Goal: Information Seeking & Learning: Learn about a topic

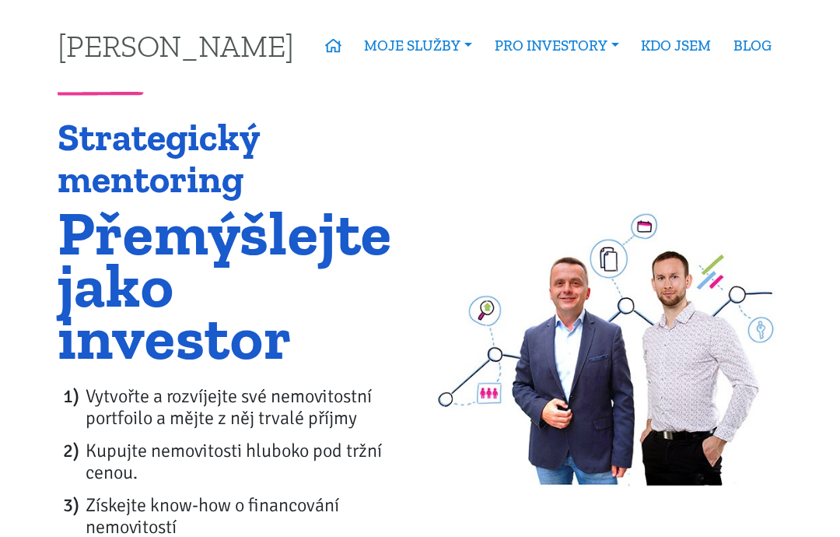
click at [0, 0] on link "Nabídka nemovitostí" at bounding box center [0, 0] width 0 height 0
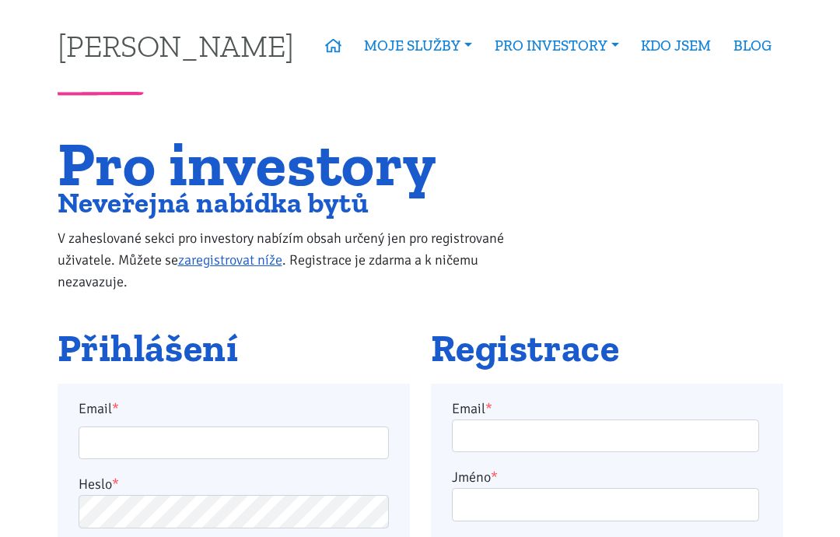
click at [768, 209] on div "Pro investory Neveřejná nabídka bytů V zaheslované sekci pro investory nabízím …" at bounding box center [420, 233] width 747 height 190
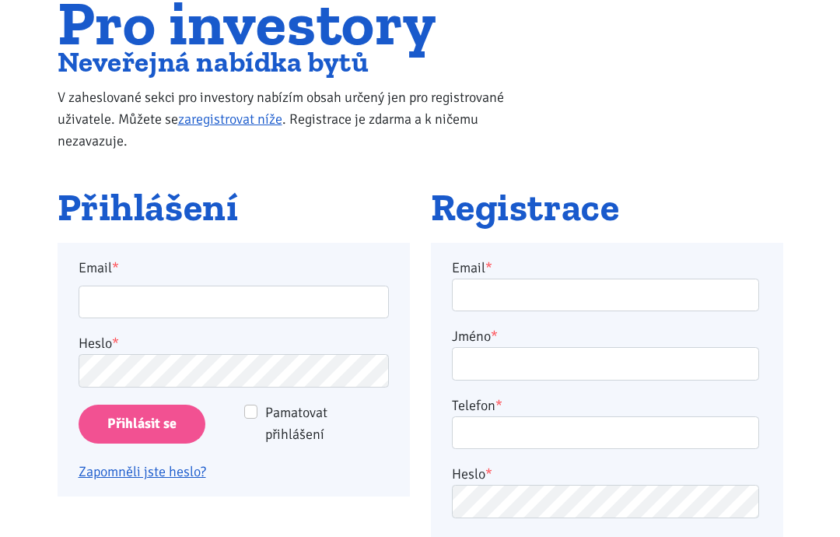
scroll to position [164, 0]
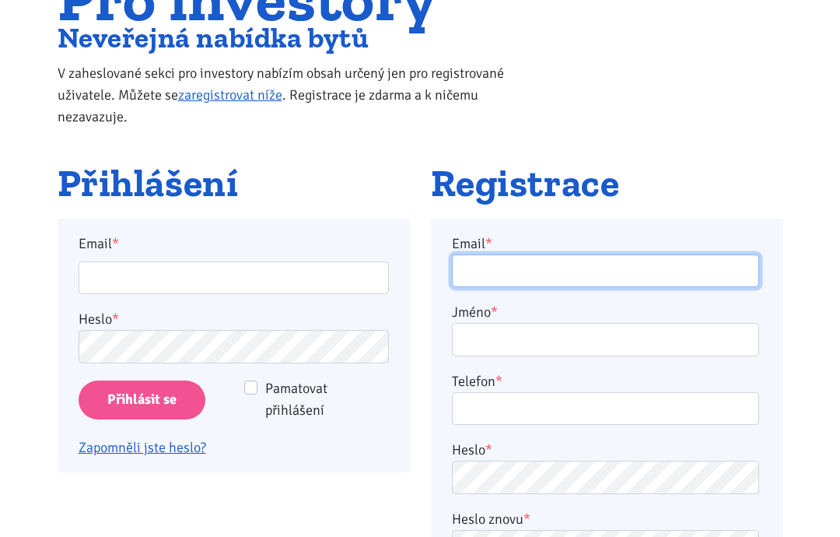
click at [712, 286] on input "Email *" at bounding box center [605, 271] width 307 height 33
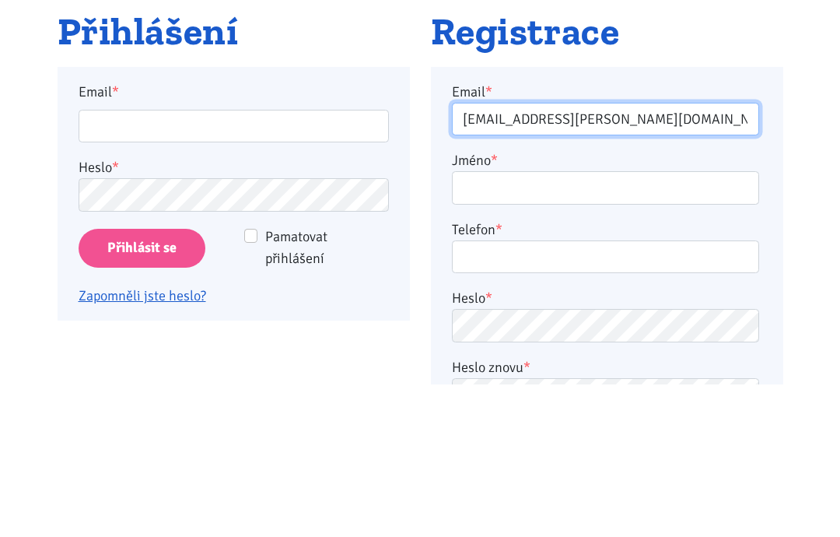
type input "jan.hanzal@centrum.cz"
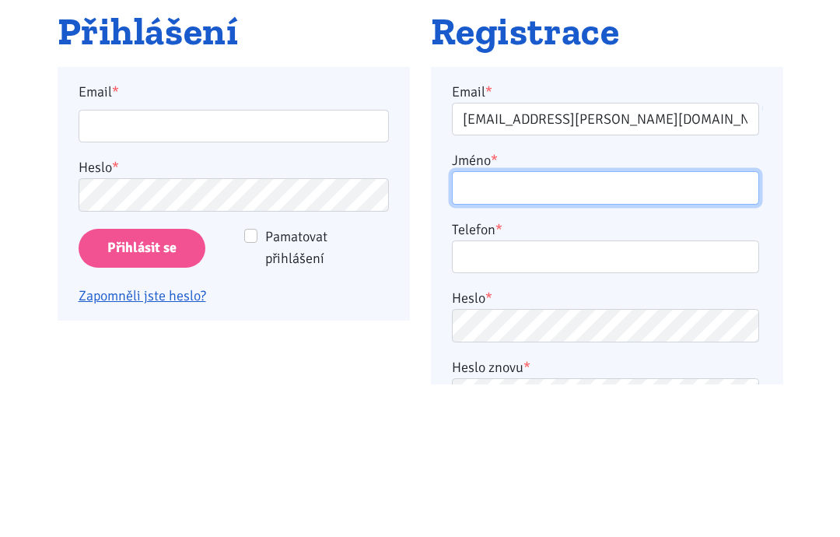
click at [641, 324] on input "Jméno *" at bounding box center [605, 340] width 307 height 33
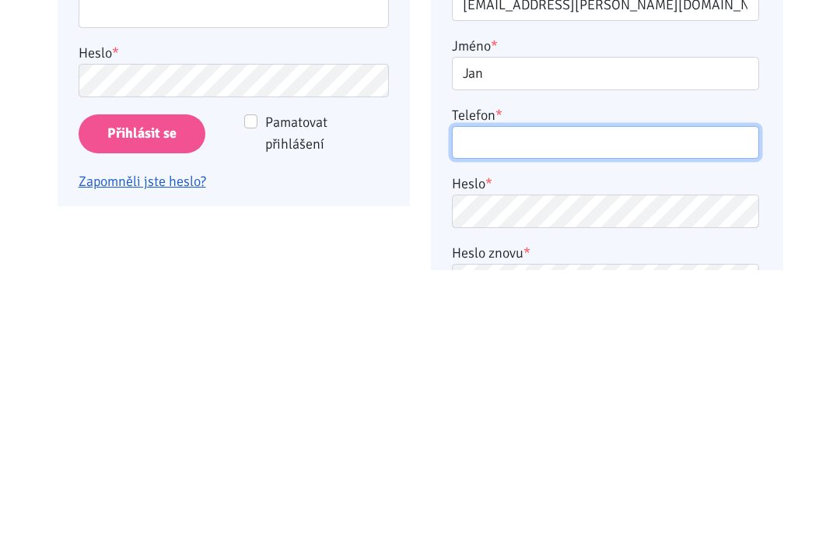
click at [653, 393] on input "Telefon *" at bounding box center [605, 409] width 307 height 33
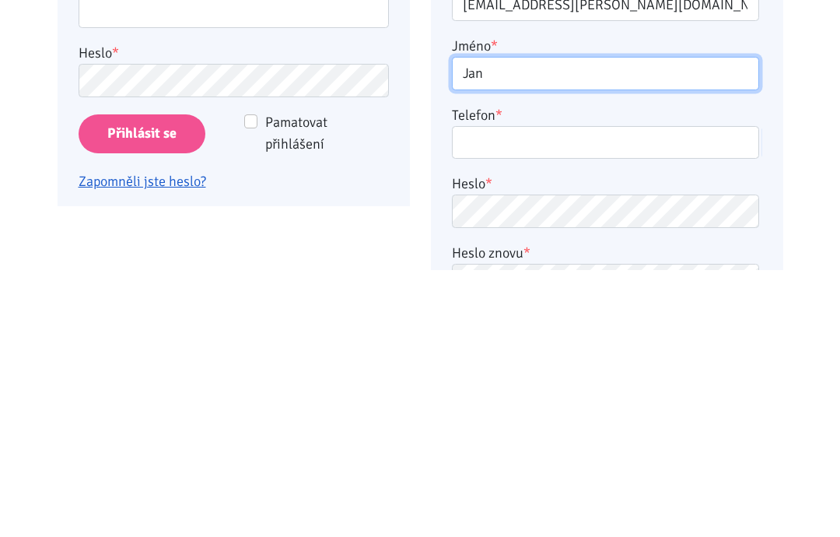
click at [637, 324] on input "Jan" at bounding box center [605, 340] width 307 height 33
type input "Jan Hanzal"
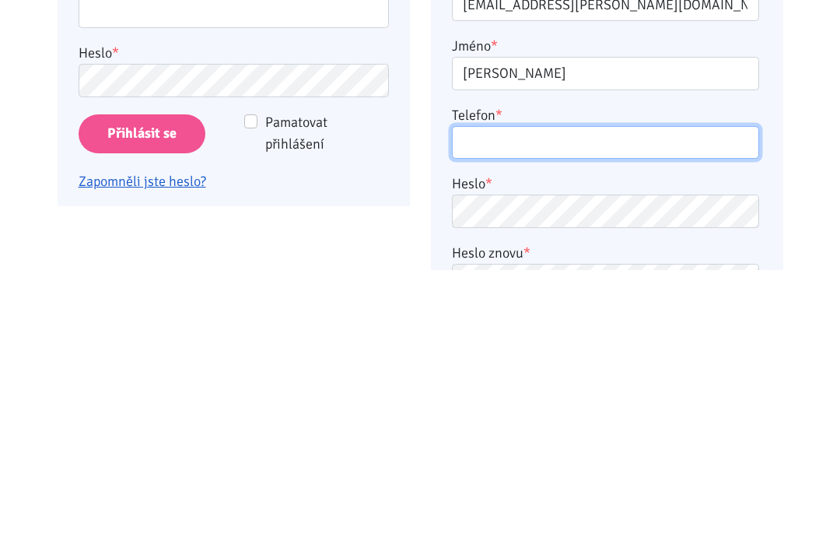
click at [637, 393] on input "Telefon *" at bounding box center [605, 409] width 307 height 33
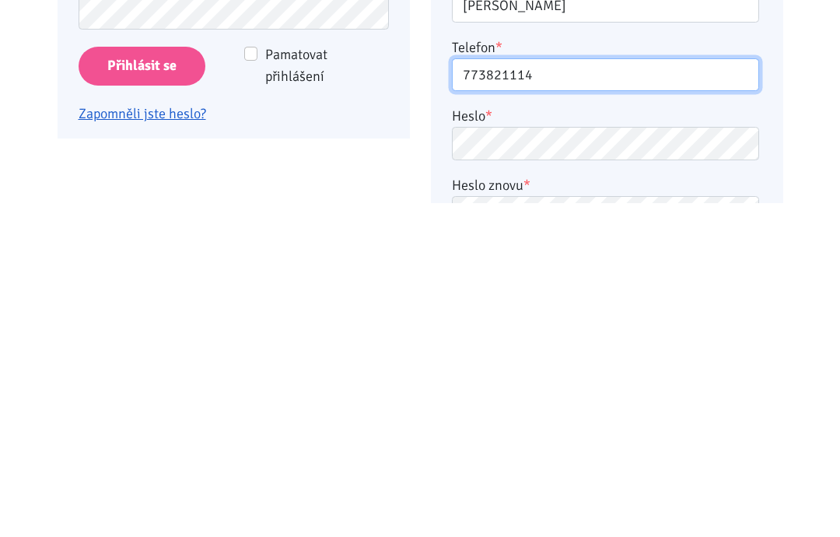
type input "773821114"
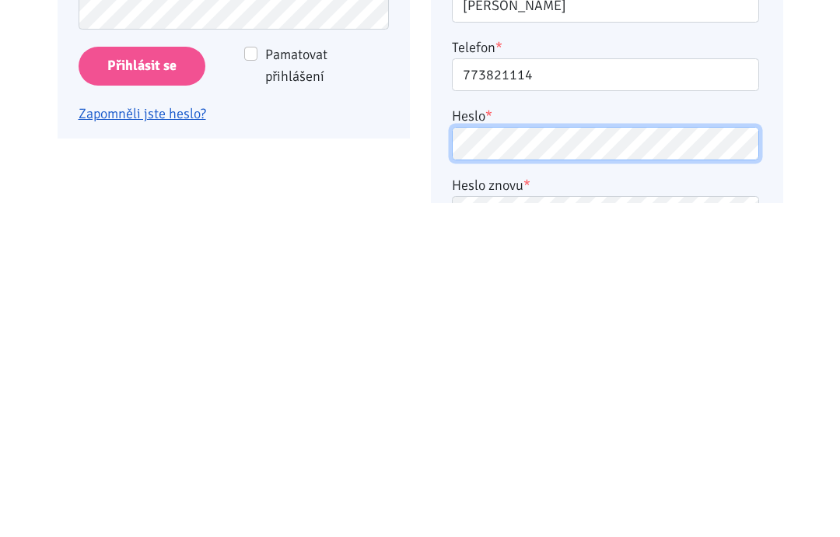
scroll to position [499, 0]
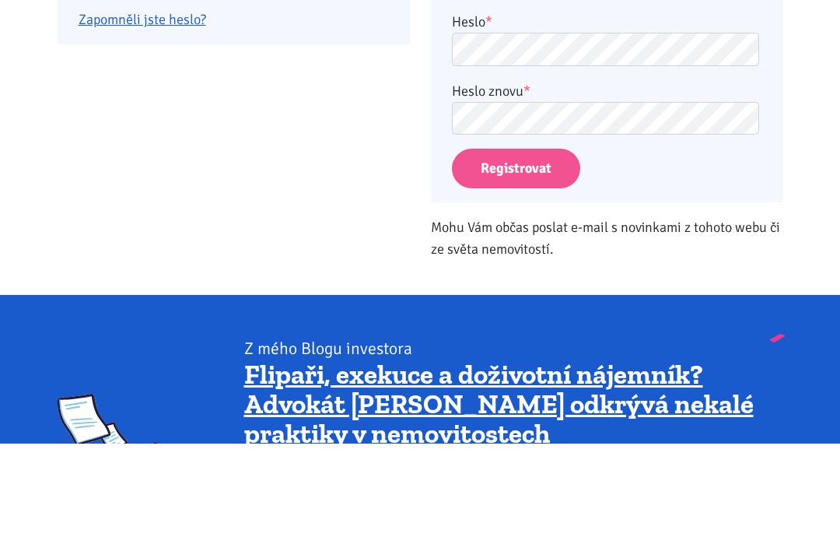
click at [555, 243] on button "Registrovat" at bounding box center [516, 263] width 128 height 40
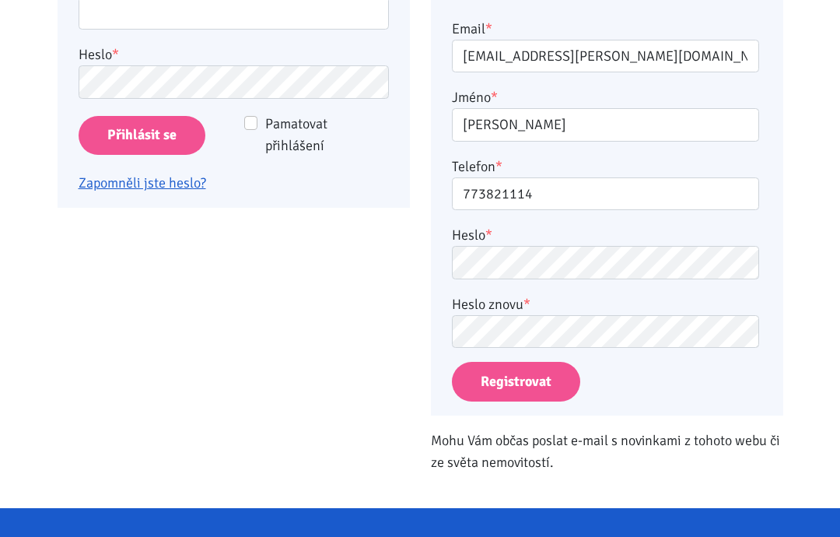
scroll to position [382, 0]
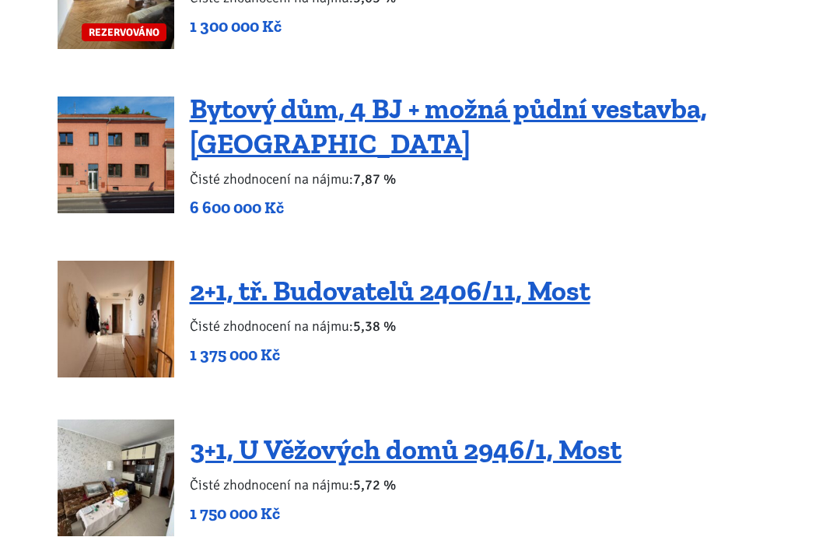
scroll to position [2033, 0]
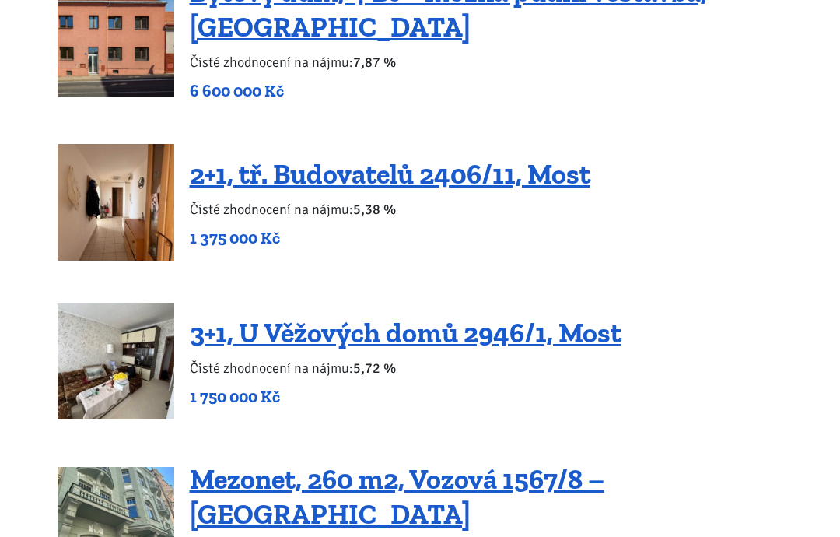
click at [531, 316] on link "3+1, U Věžových domů 2946/1, Most" at bounding box center [406, 332] width 432 height 33
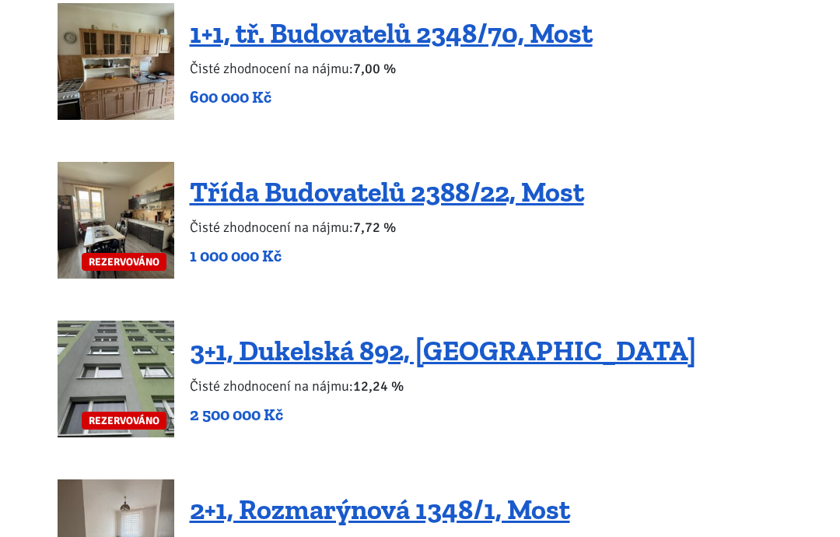
scroll to position [2792, 0]
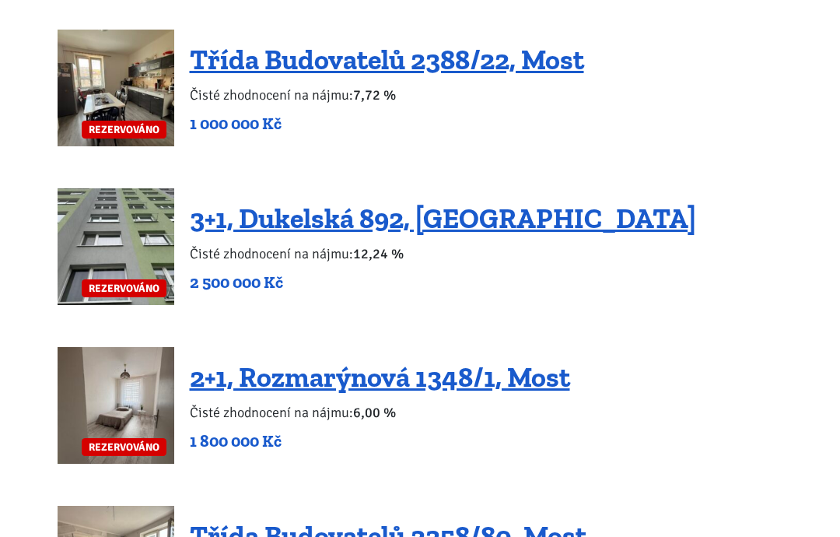
click at [504, 202] on link "3+1, Dukelská 892, [GEOGRAPHIC_DATA]" at bounding box center [443, 218] width 506 height 33
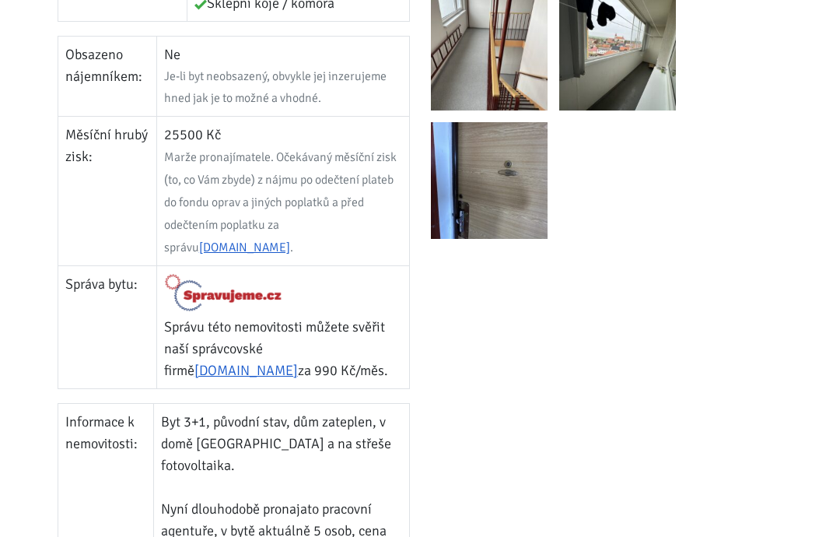
scroll to position [737, 0]
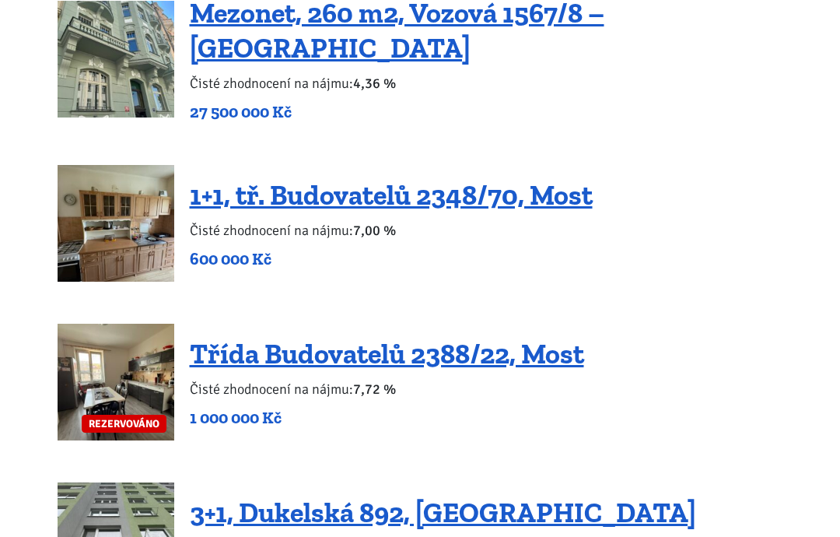
scroll to position [2359, 0]
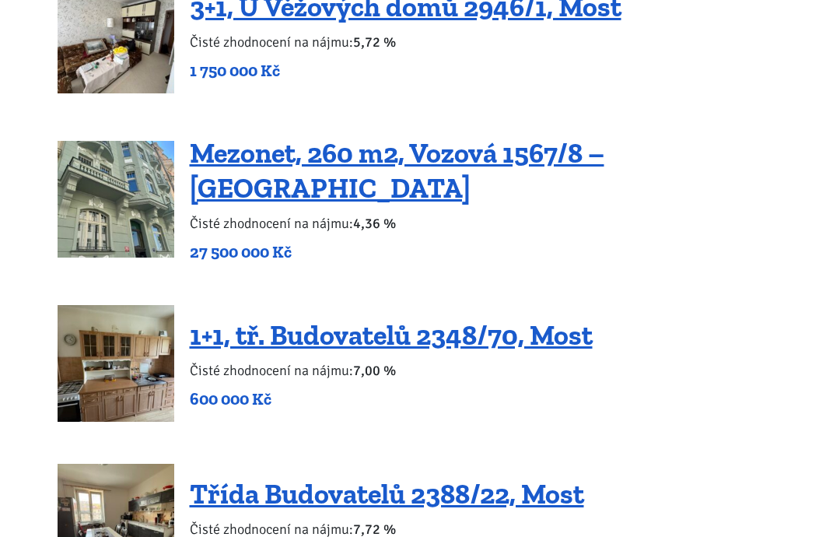
click at [506, 318] on link "1+1, tř. Budovatelů 2348/70, Most" at bounding box center [391, 334] width 403 height 33
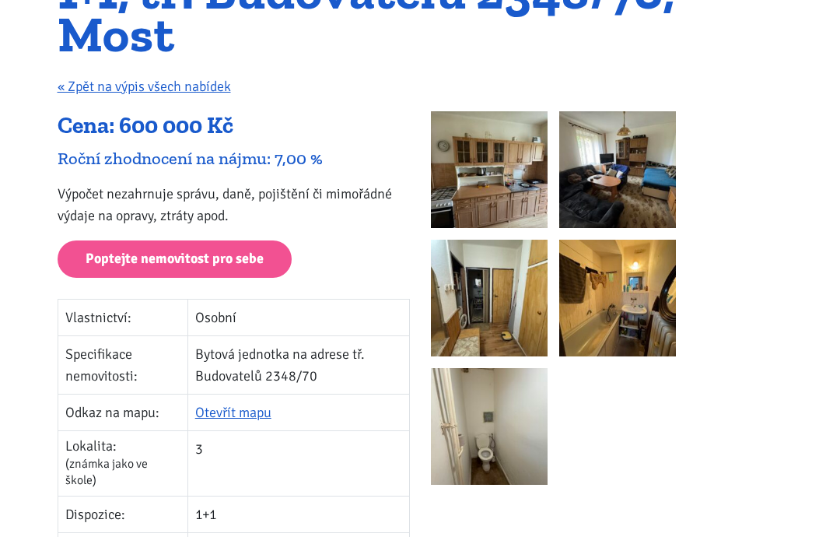
scroll to position [171, 0]
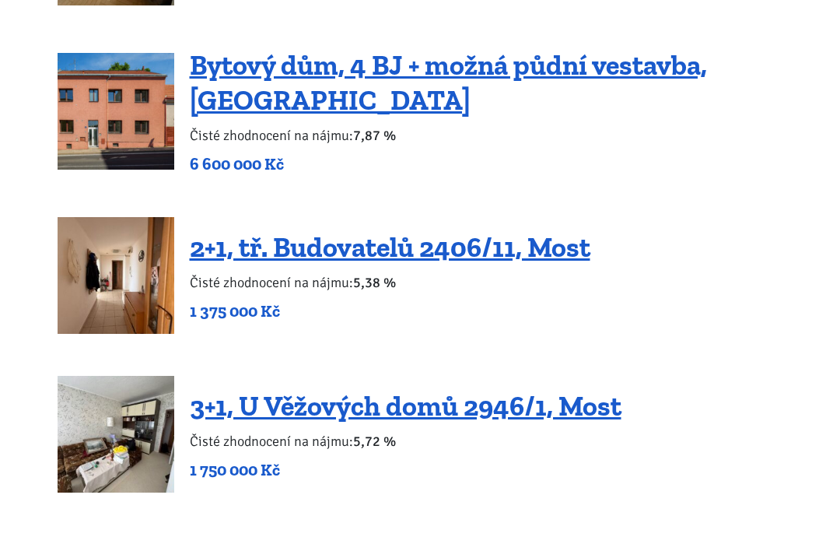
scroll to position [1946, 0]
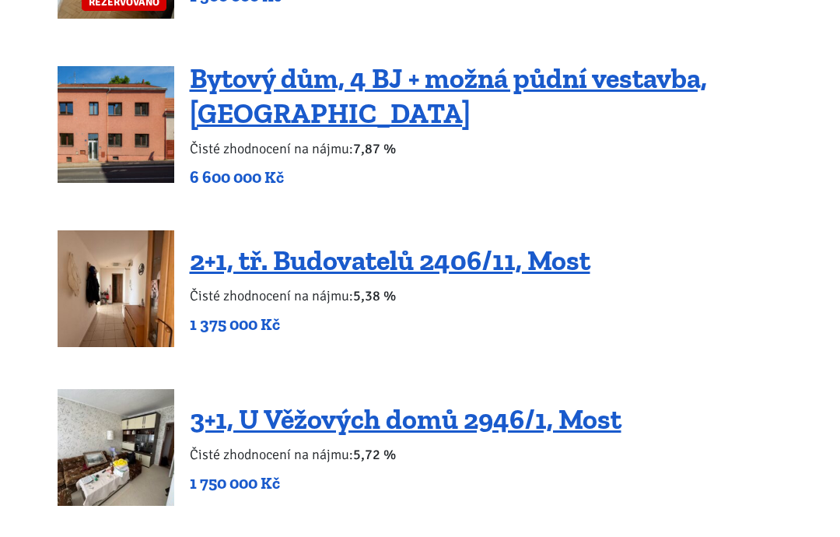
click at [632, 62] on link "Bytový dům, 4 BJ + možná půdní vestavba, [GEOGRAPHIC_DATA]" at bounding box center [448, 96] width 517 height 68
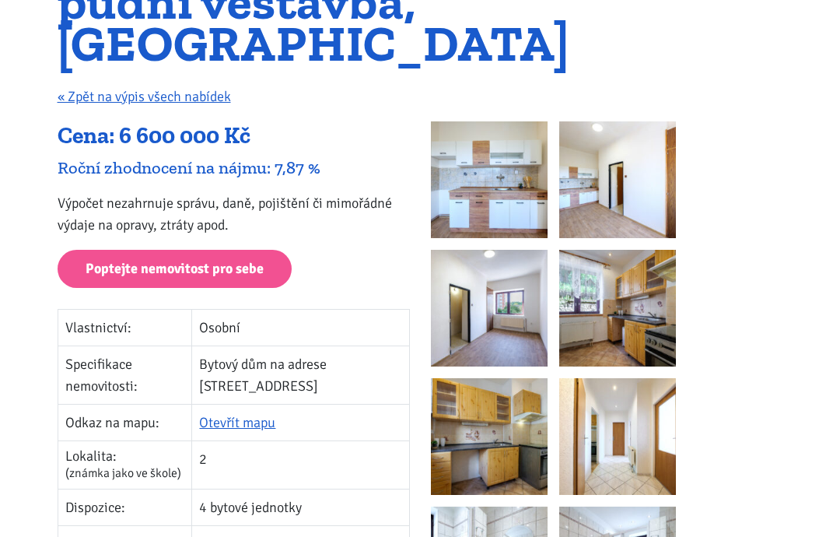
scroll to position [205, 0]
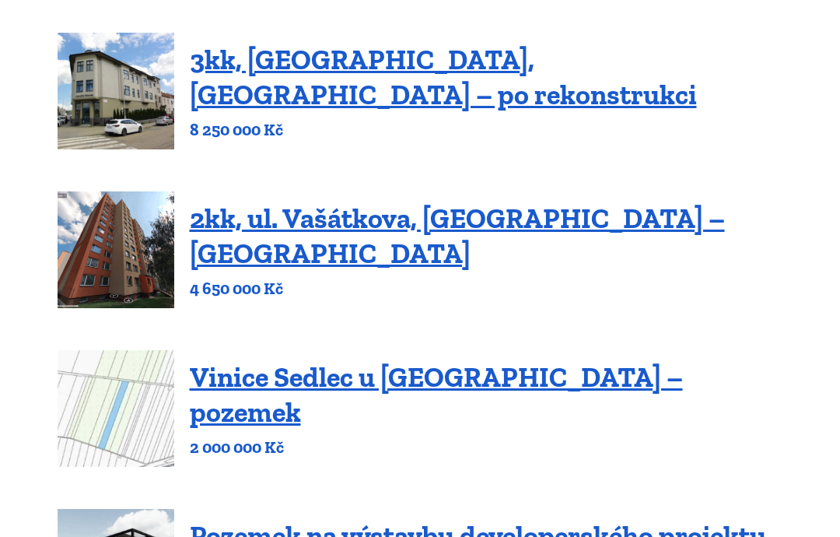
scroll to position [318, 0]
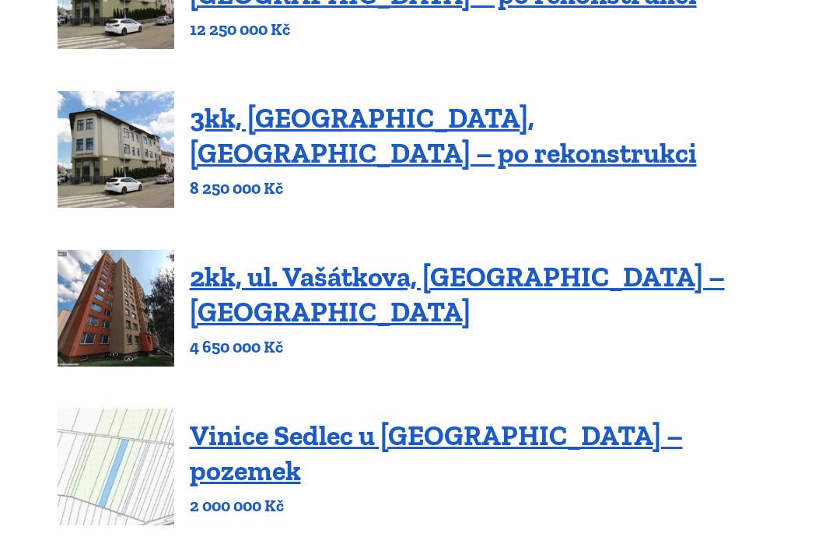
click at [619, 294] on link "2kk, ul. Vašátkova, Praha – Černý Most" at bounding box center [457, 294] width 535 height 68
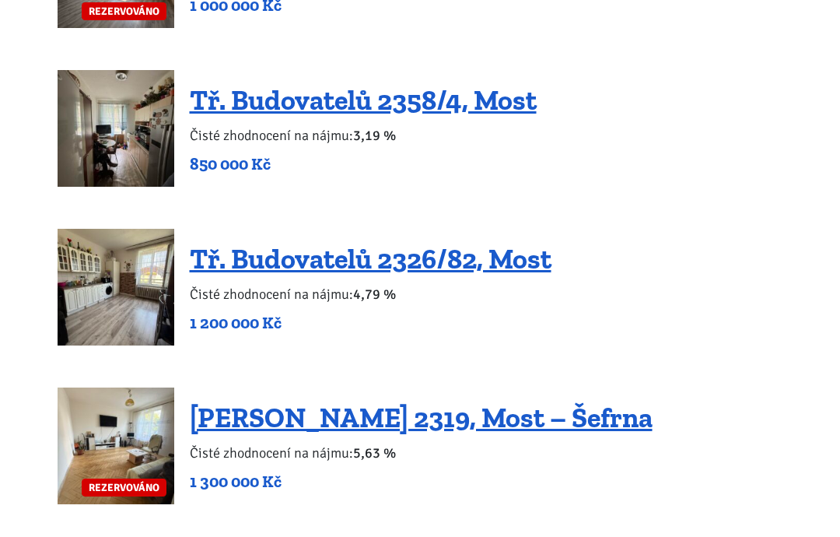
scroll to position [1624, 0]
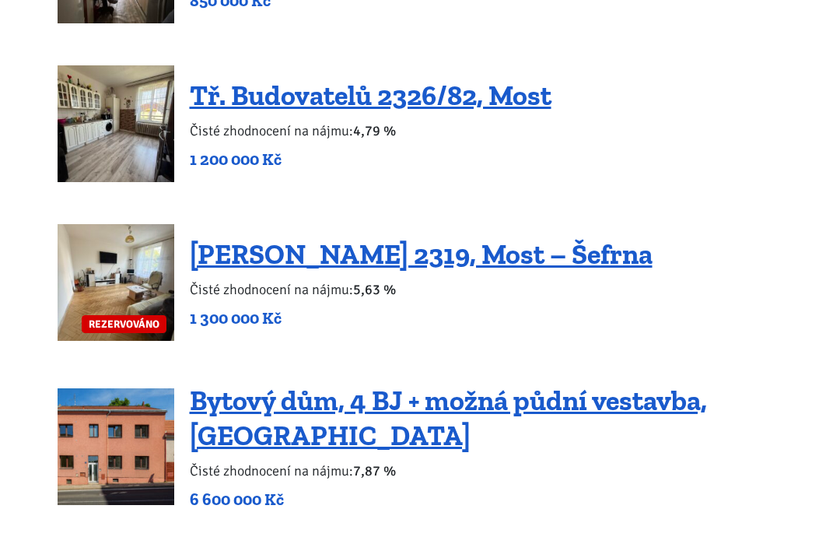
click at [614, 238] on link "[PERSON_NAME] 2319, Most – Šefrna" at bounding box center [421, 254] width 463 height 33
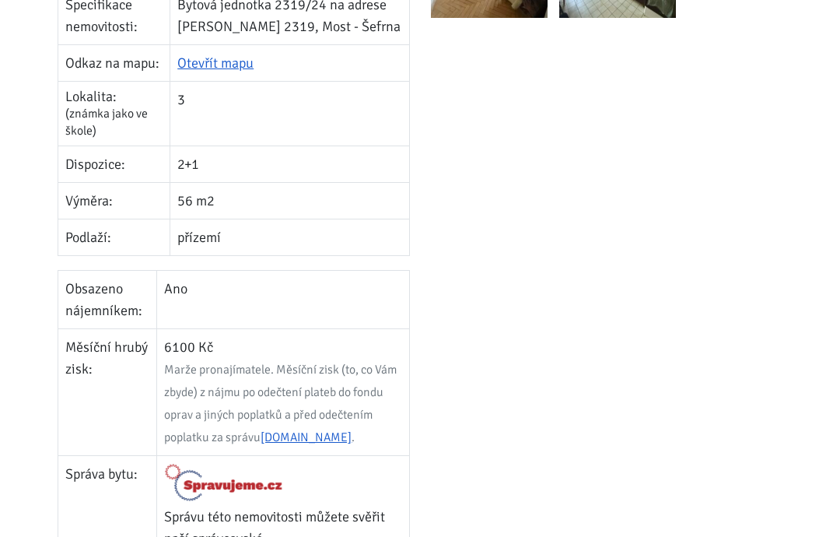
scroll to position [471, 0]
